Goal: Task Accomplishment & Management: Complete application form

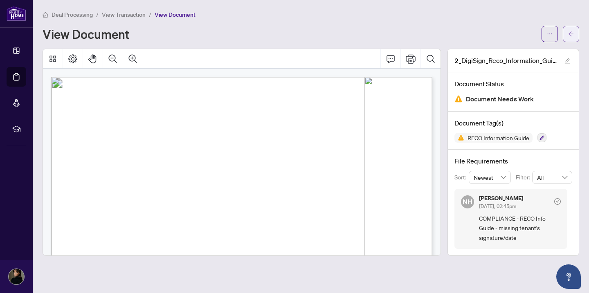
click at [575, 33] on button "button" at bounding box center [571, 34] width 16 height 16
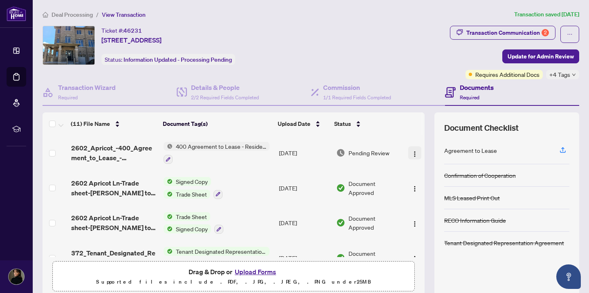
click at [413, 148] on span "button" at bounding box center [414, 152] width 7 height 9
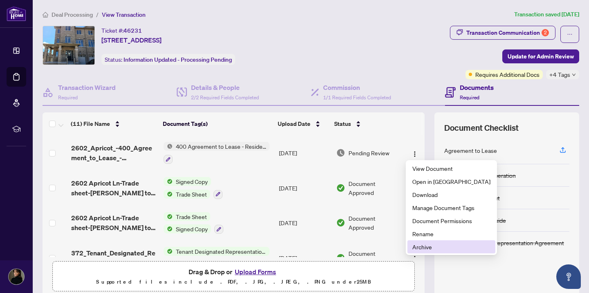
click at [420, 249] on span "Archive" at bounding box center [451, 246] width 78 height 9
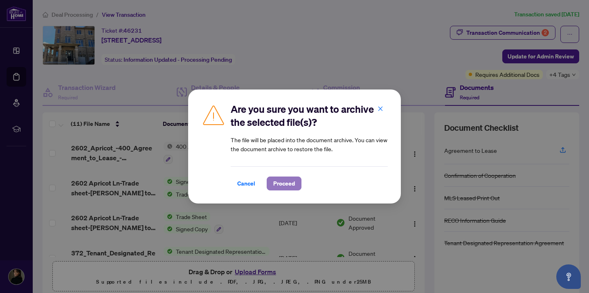
click at [290, 187] on span "Proceed" at bounding box center [284, 183] width 22 height 13
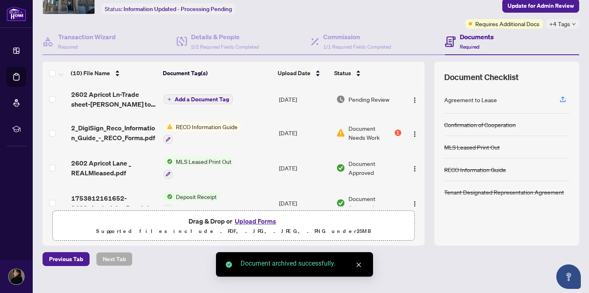
scroll to position [173, 0]
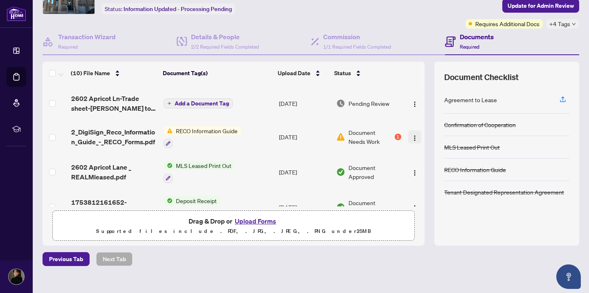
click at [416, 132] on button "button" at bounding box center [414, 136] width 13 height 13
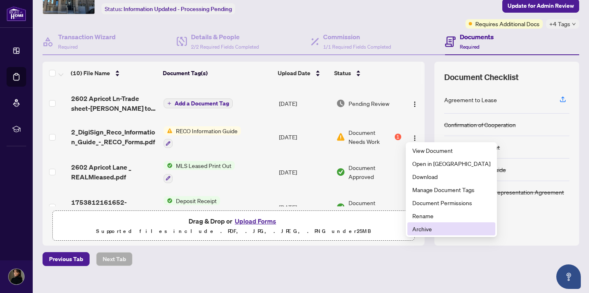
click at [414, 227] on span "Archive" at bounding box center [451, 228] width 78 height 9
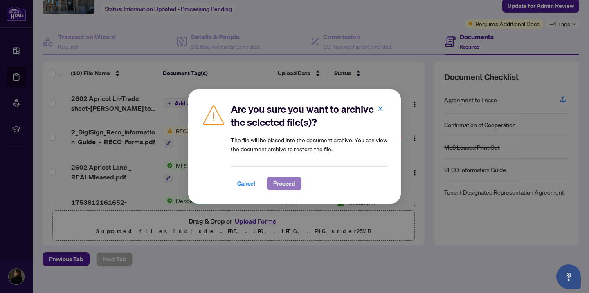
click at [286, 187] on span "Proceed" at bounding box center [284, 183] width 22 height 13
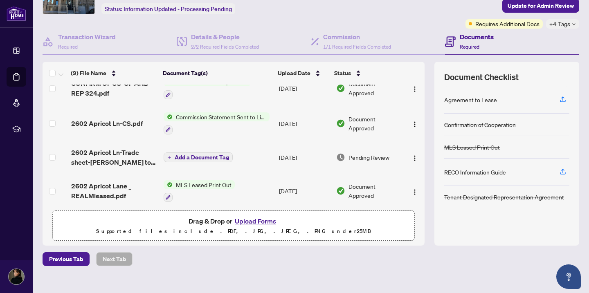
scroll to position [120, 0]
click at [561, 100] on icon "button" at bounding box center [562, 99] width 7 height 7
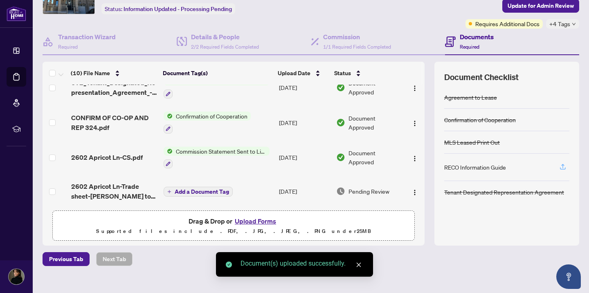
click at [562, 166] on icon "button" at bounding box center [562, 166] width 7 height 7
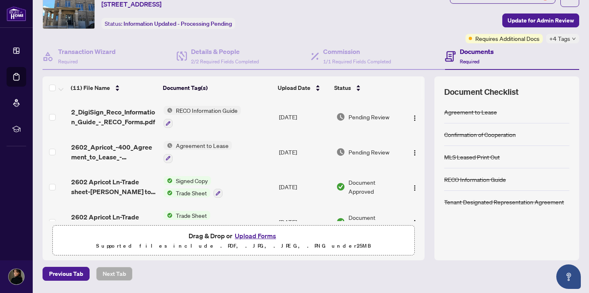
scroll to position [36, 0]
click at [521, 24] on span "Update for Admin Review" at bounding box center [540, 20] width 66 height 13
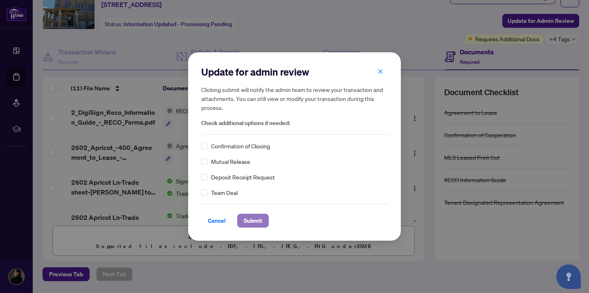
click at [263, 217] on button "Submit" at bounding box center [252, 221] width 31 height 14
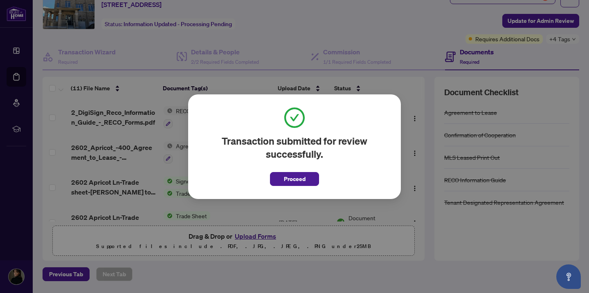
click at [291, 176] on span "Proceed" at bounding box center [295, 179] width 22 height 13
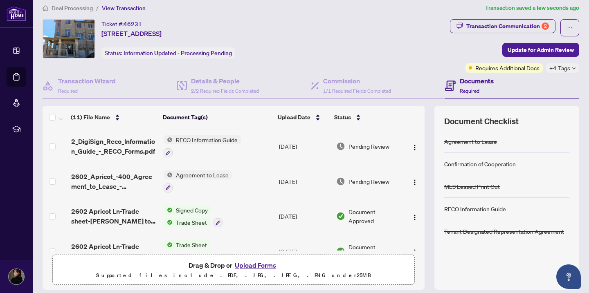
scroll to position [0, 0]
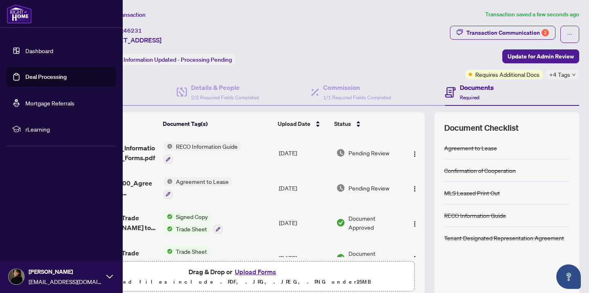
click at [25, 52] on link "Dashboard" at bounding box center [39, 50] width 28 height 7
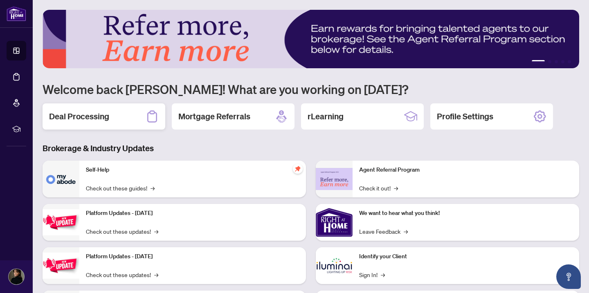
click at [116, 114] on div "Deal Processing" at bounding box center [104, 116] width 123 height 26
